Goal: Feedback & Contribution: Submit feedback/report problem

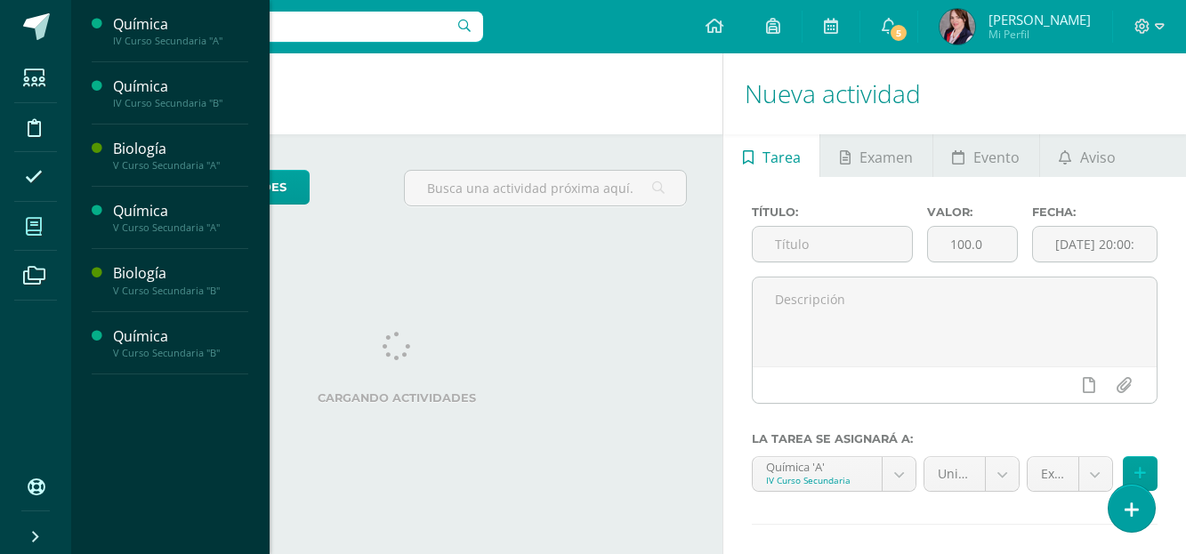
click at [42, 230] on icon at bounding box center [34, 227] width 16 height 18
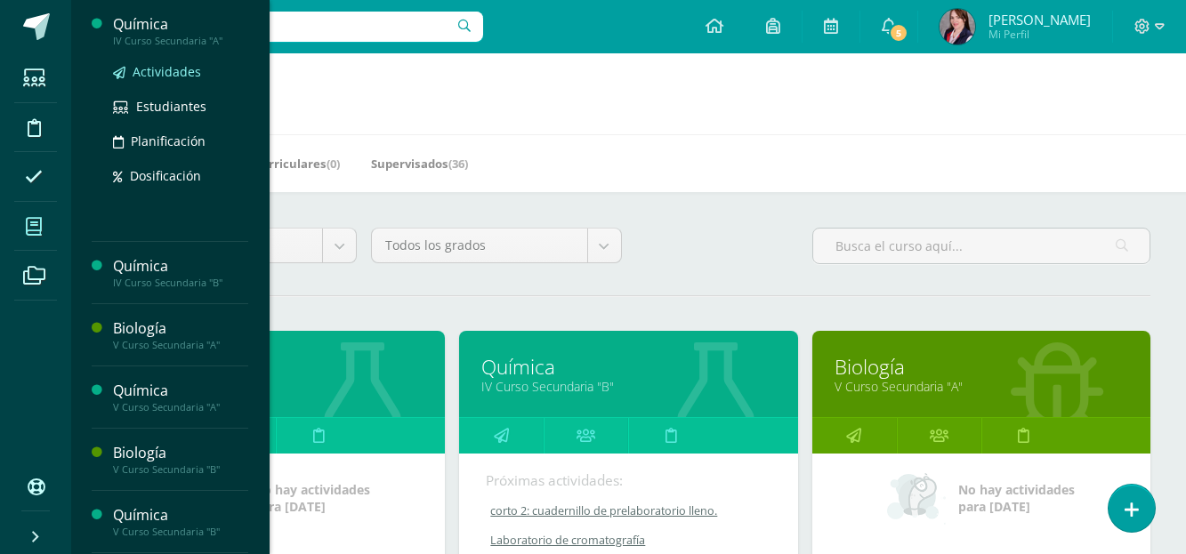
click at [160, 74] on span "Actividades" at bounding box center [167, 71] width 68 height 17
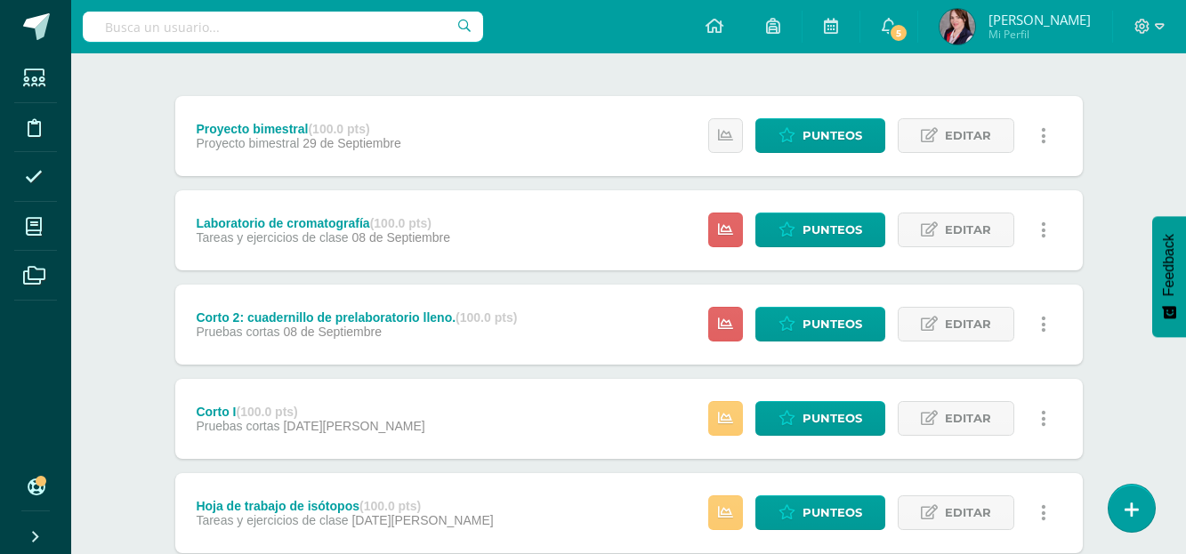
scroll to position [89, 0]
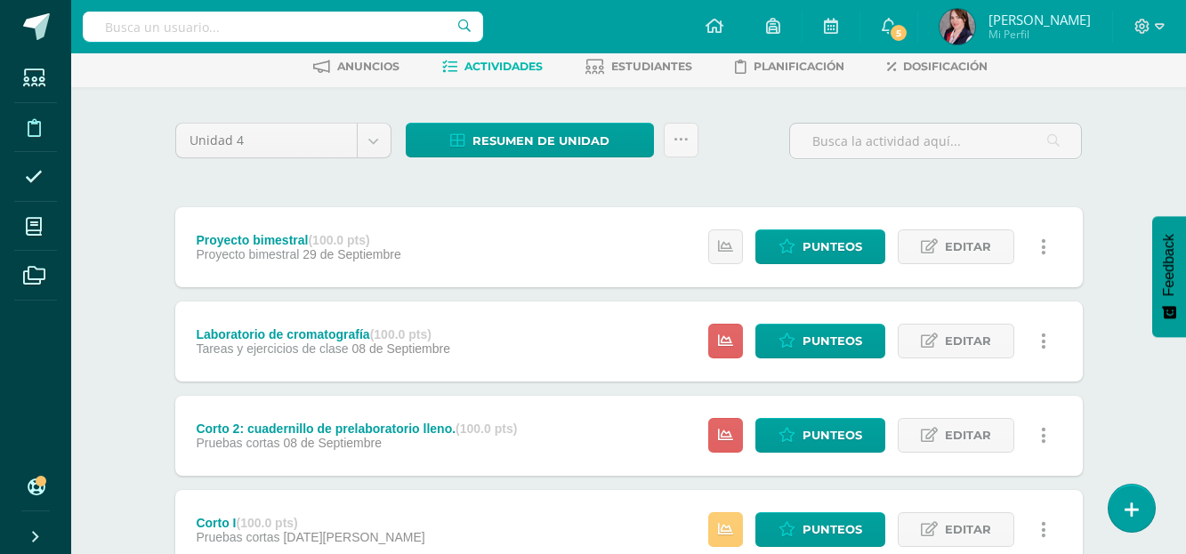
click at [39, 130] on icon at bounding box center [34, 128] width 13 height 18
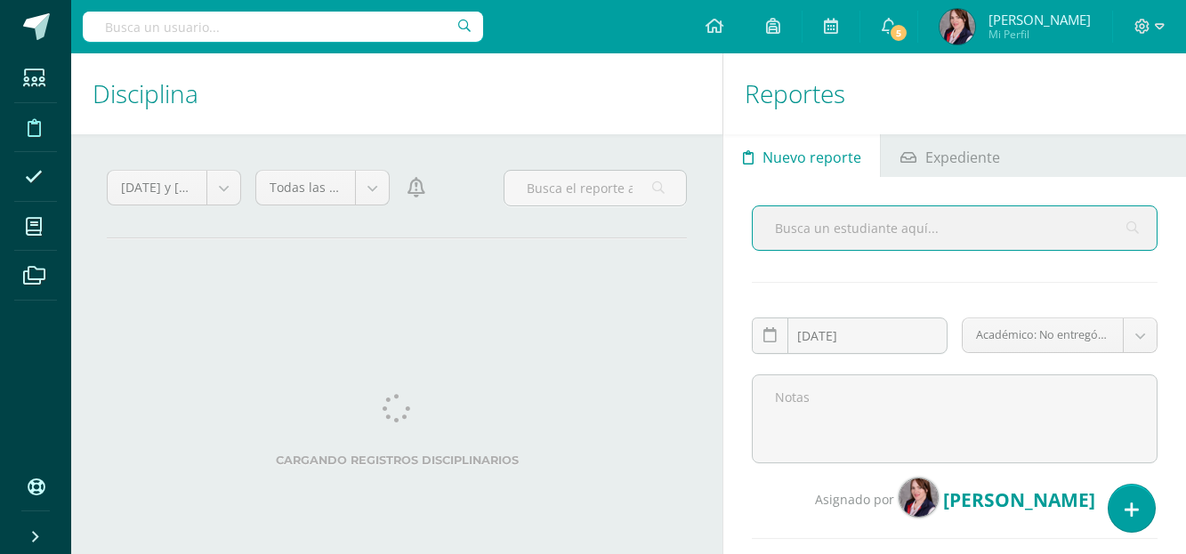
click at [816, 230] on input "text" at bounding box center [954, 228] width 404 height 44
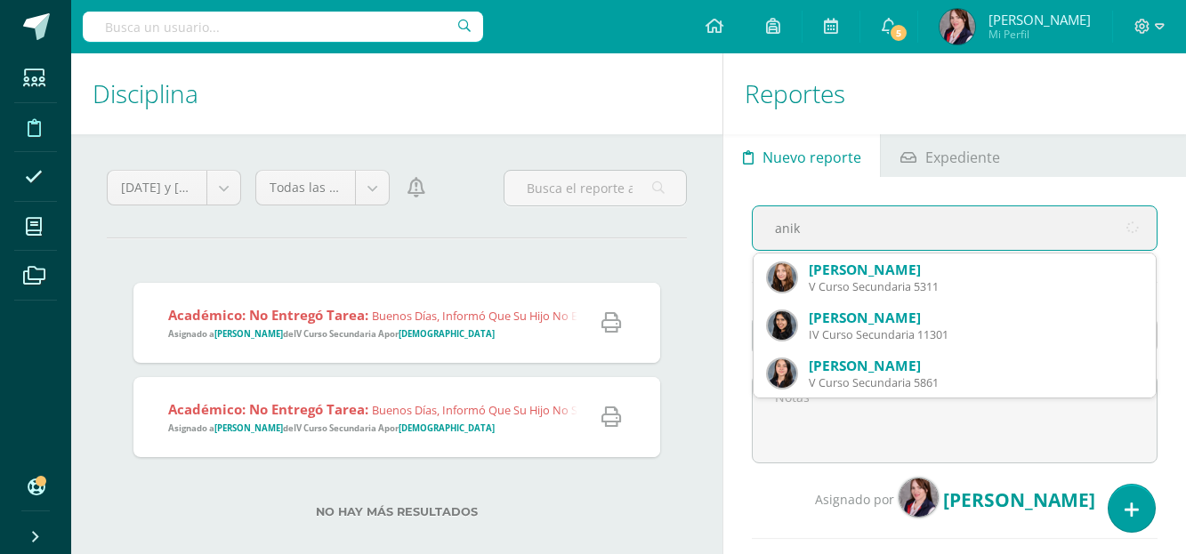
type input "[PERSON_NAME]"
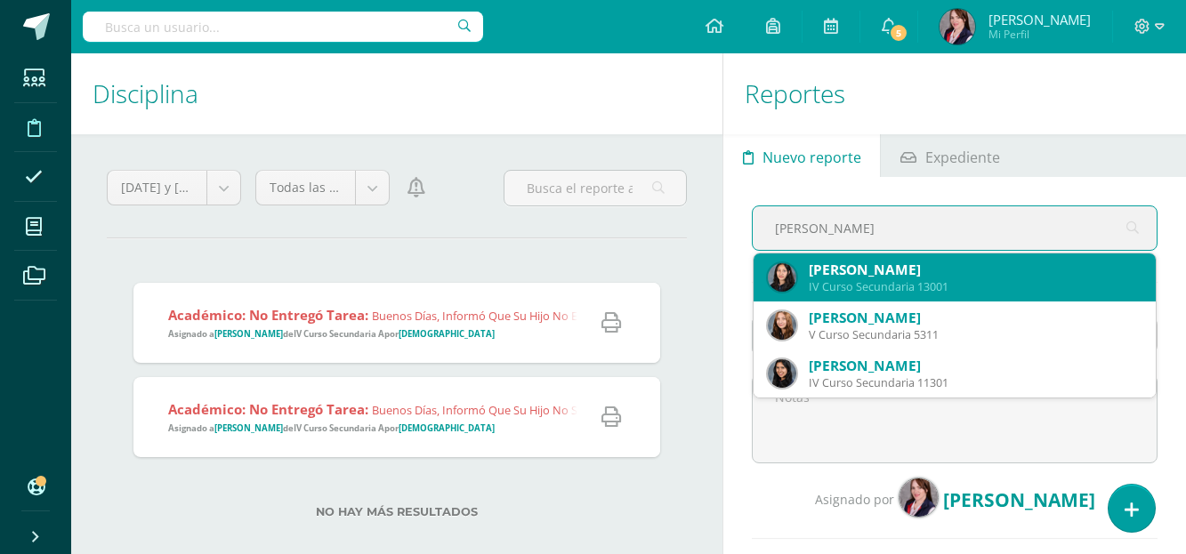
click at [915, 272] on div "[PERSON_NAME]" at bounding box center [974, 270] width 333 height 19
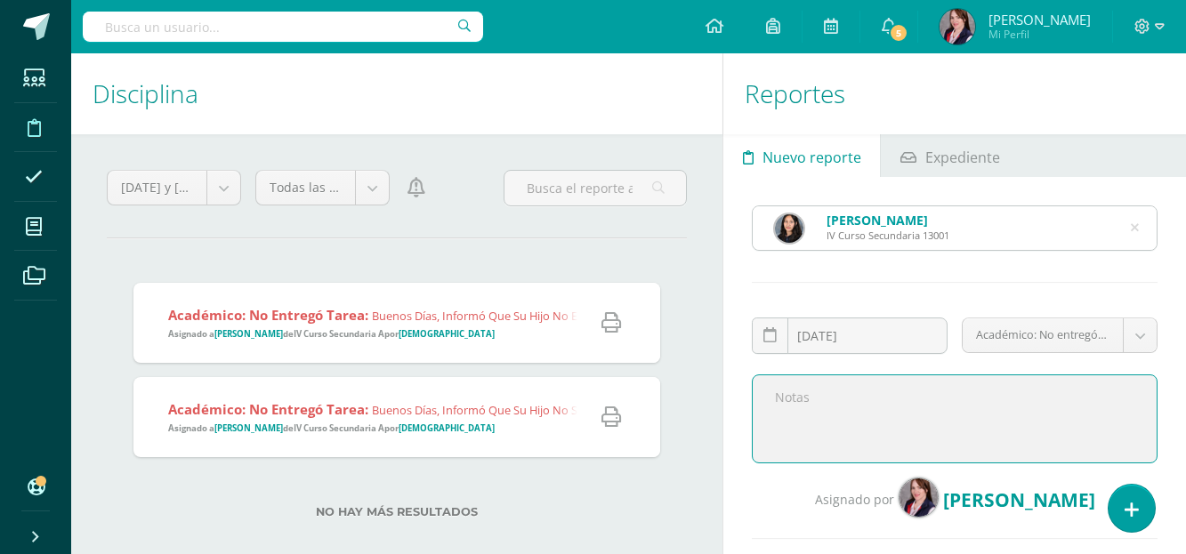
click at [850, 385] on textarea at bounding box center [955, 418] width 406 height 89
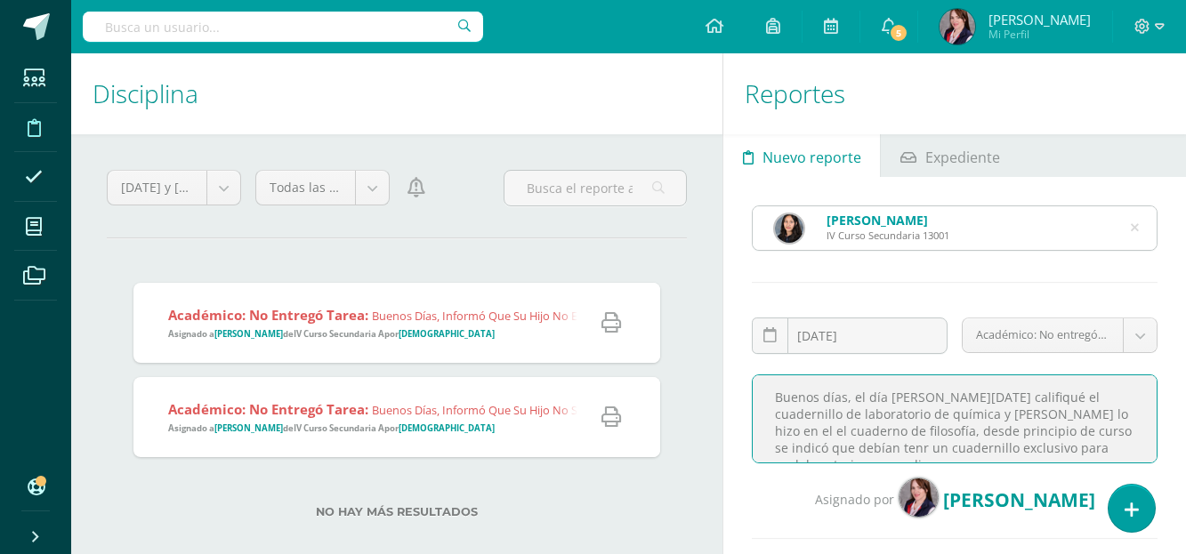
scroll to position [12, 0]
click at [1113, 419] on textarea "Buenos días, el día [PERSON_NAME][DATE] califiqué el cuadernillo de laboratorio…" at bounding box center [955, 418] width 406 height 89
click at [886, 458] on textarea "Buenos días, el día [PERSON_NAME][DATE] califiqué el cuadernillo de laboratorio…" at bounding box center [955, 418] width 406 height 89
click at [1040, 415] on textarea "Buenos días, el día [PERSON_NAME][DATE] califiqué el cuadernillo de laboratorio…" at bounding box center [955, 418] width 406 height 89
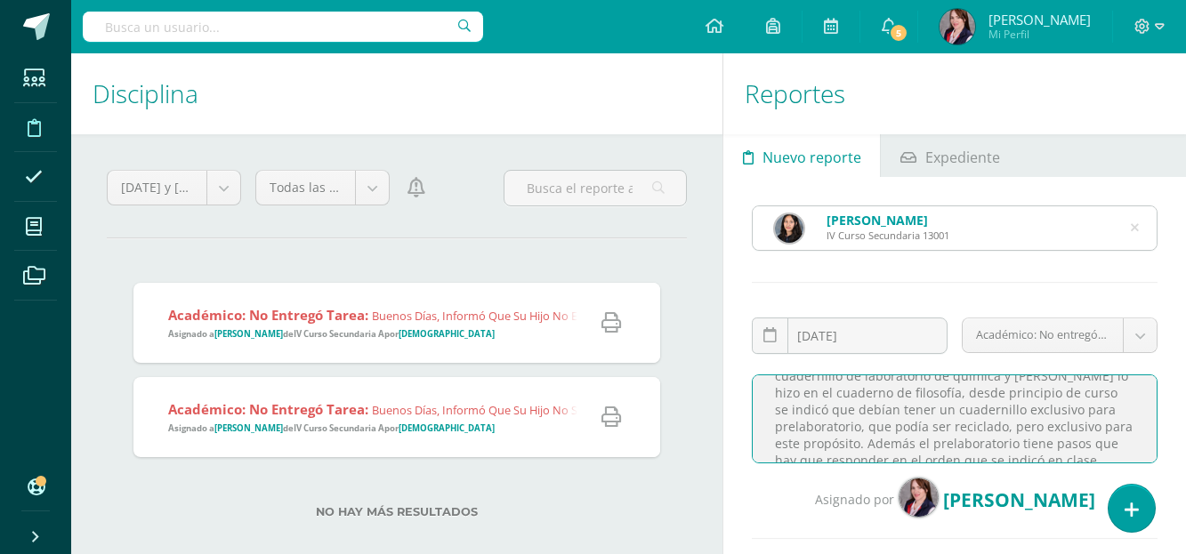
scroll to position [75, 0]
click at [839, 446] on textarea "Buenos días, el día [PERSON_NAME][DATE] califiqué el cuadernillo de laboratorio…" at bounding box center [955, 418] width 406 height 89
click at [937, 448] on textarea "Buenos días, el día [PERSON_NAME][DATE] califiqué el cuadernillo de laboratorio…" at bounding box center [955, 418] width 406 height 89
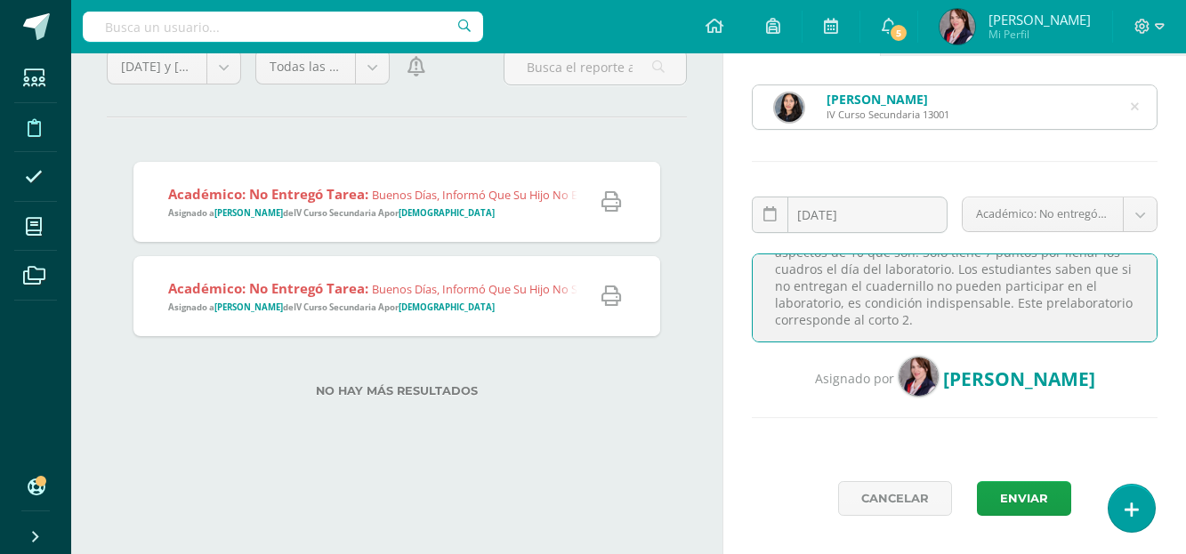
scroll to position [140, 0]
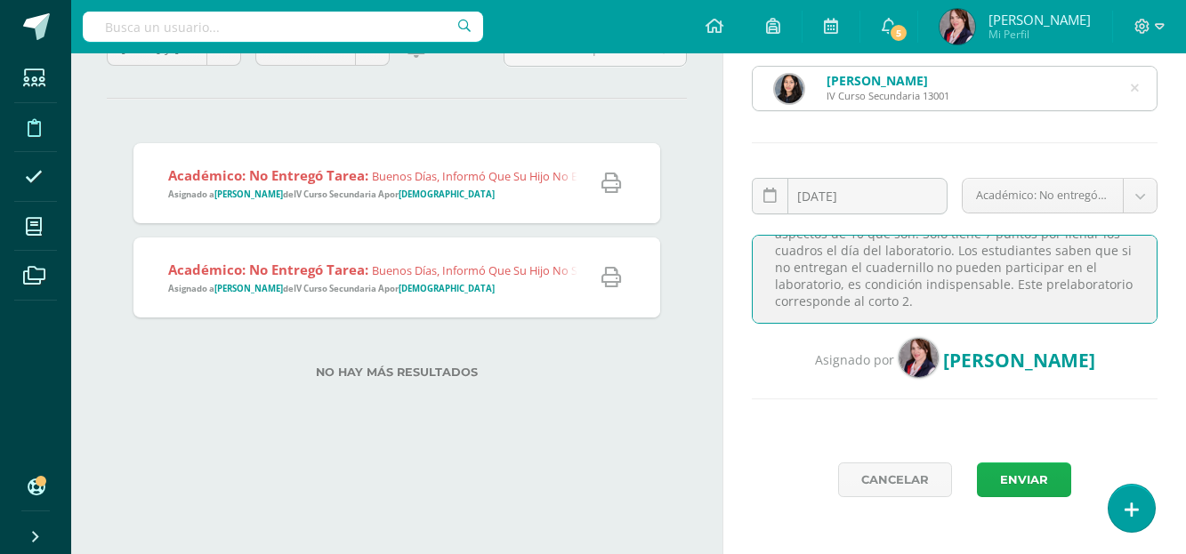
type textarea "Buenos días, el día [PERSON_NAME][DATE] califiqué el cuadernillo de laboratorio…"
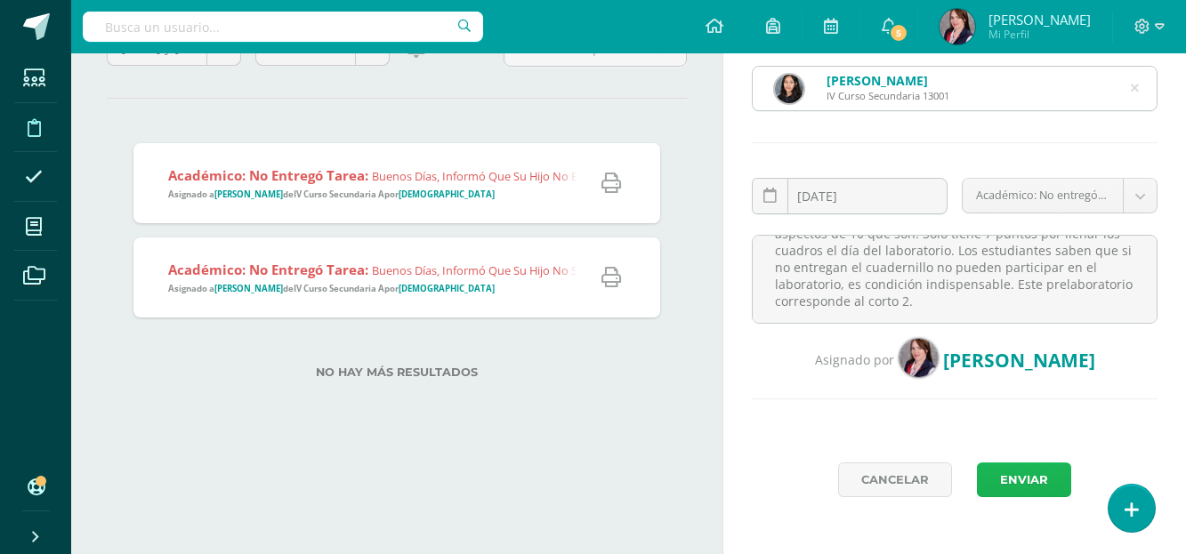
click at [1038, 478] on button "Enviar" at bounding box center [1024, 479] width 94 height 35
